Goal: Go to known website: Go to known website

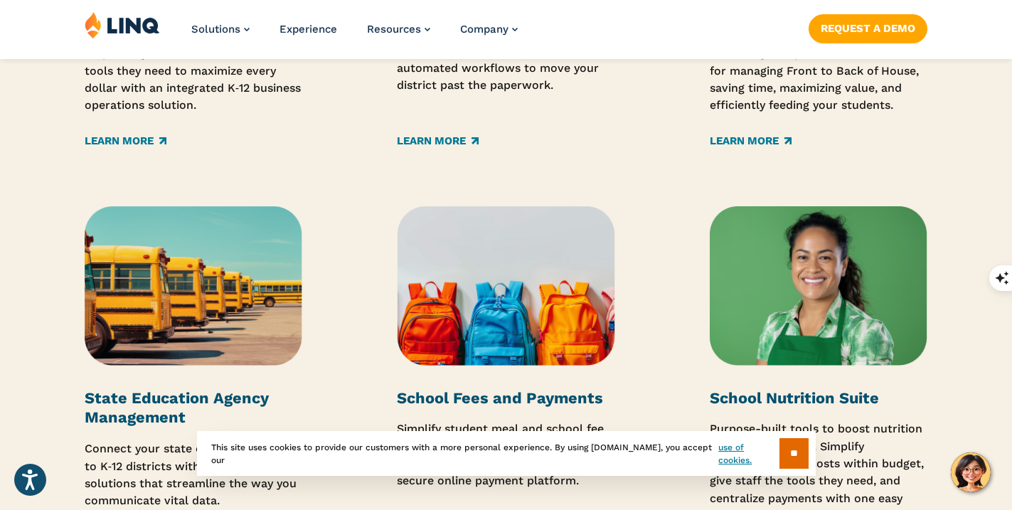
scroll to position [2079, 0]
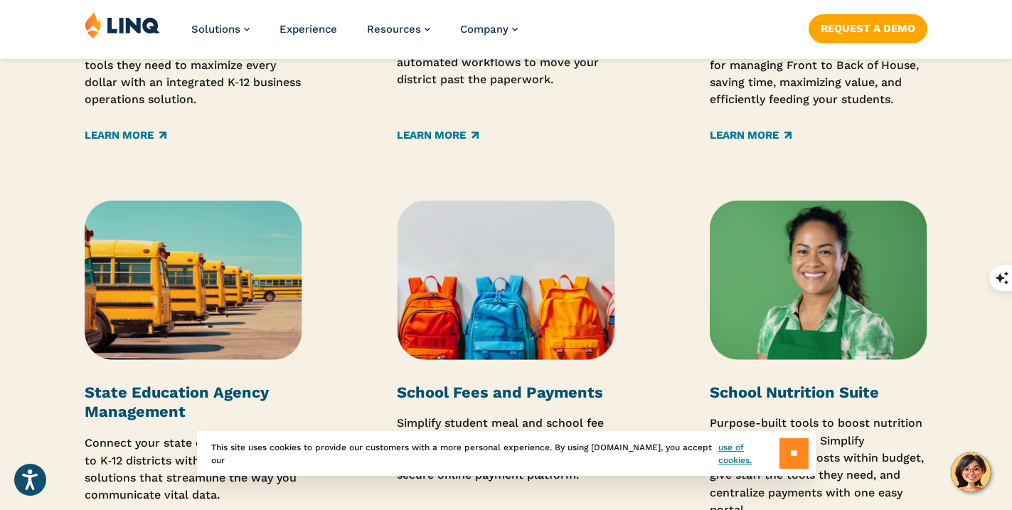
click at [785, 452] on input "**" at bounding box center [793, 453] width 29 height 31
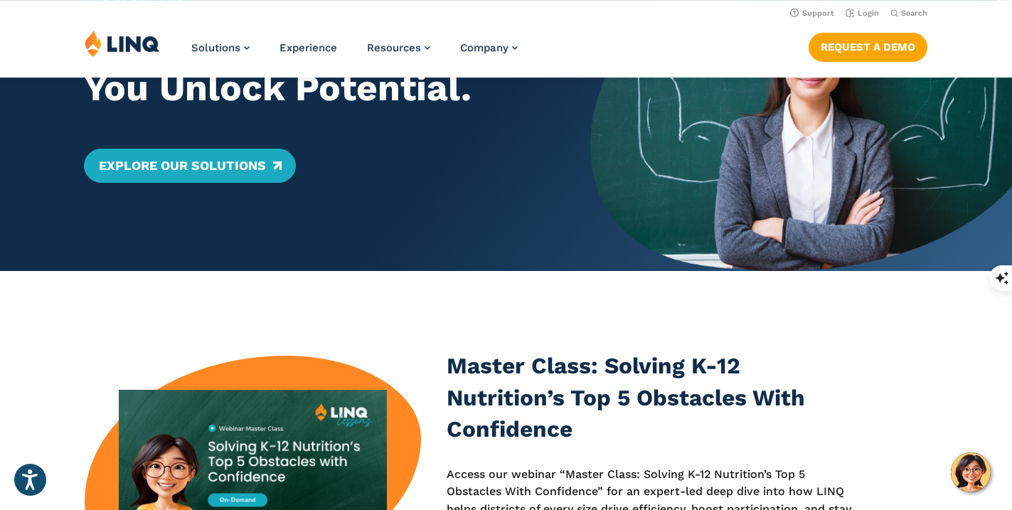
scroll to position [0, 0]
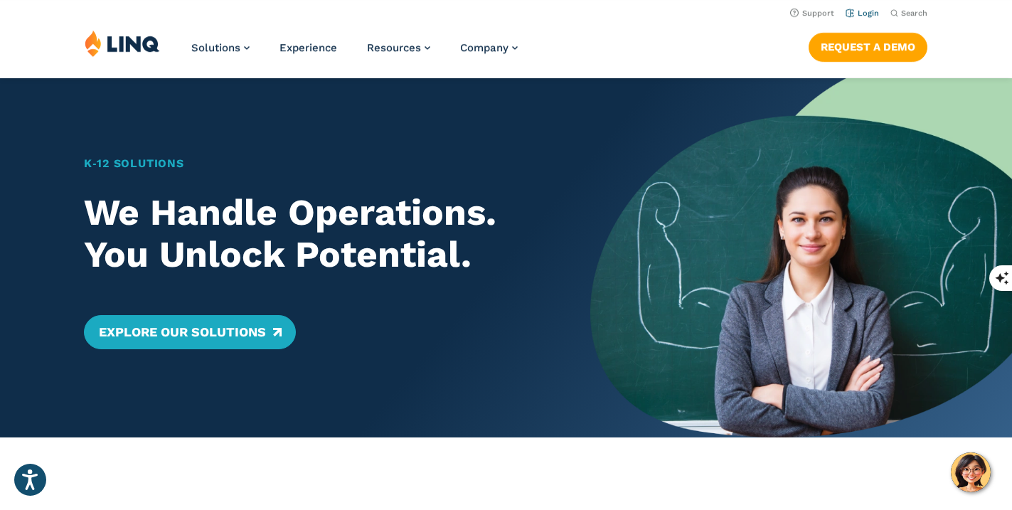
click at [867, 14] on link "Login" at bounding box center [861, 13] width 33 height 9
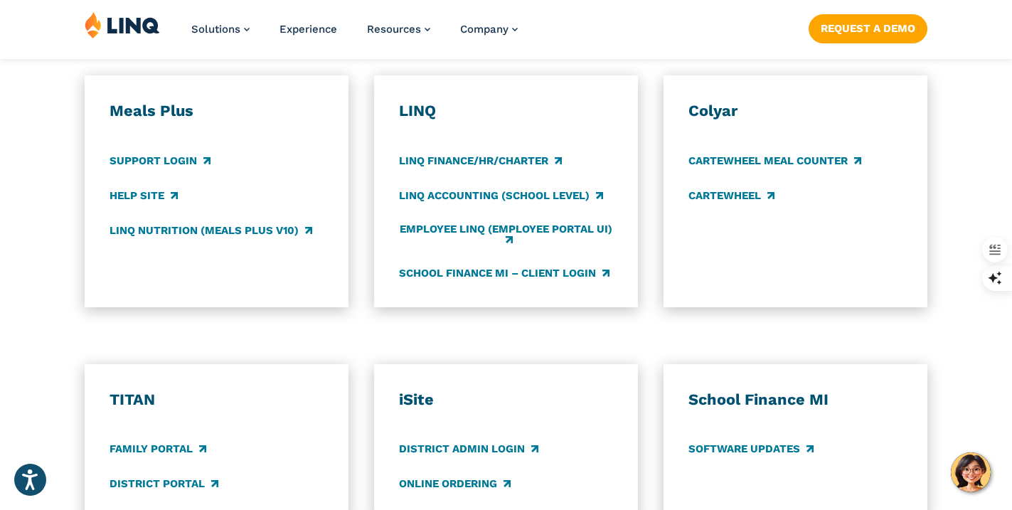
scroll to position [860, 0]
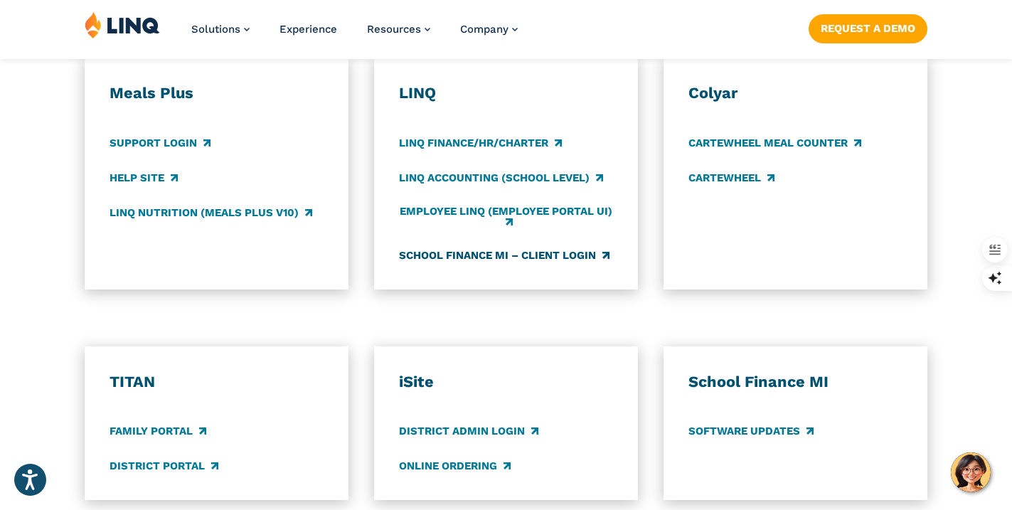
click at [570, 248] on link "School Finance MI – Client Login" at bounding box center [504, 256] width 210 height 16
